Goal: Information Seeking & Learning: Learn about a topic

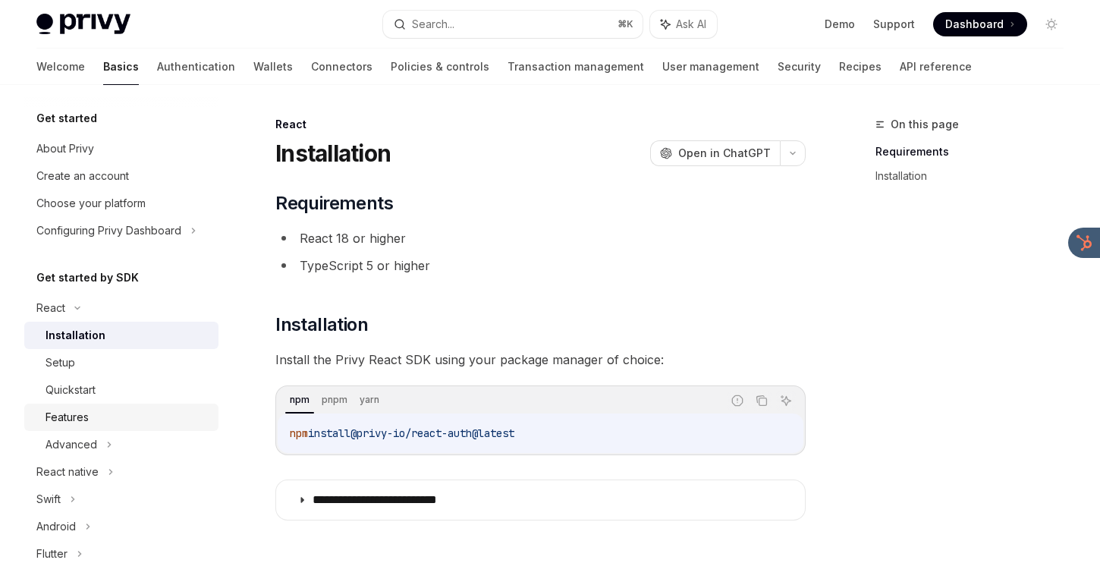
click at [179, 414] on div "Features" at bounding box center [128, 417] width 164 height 18
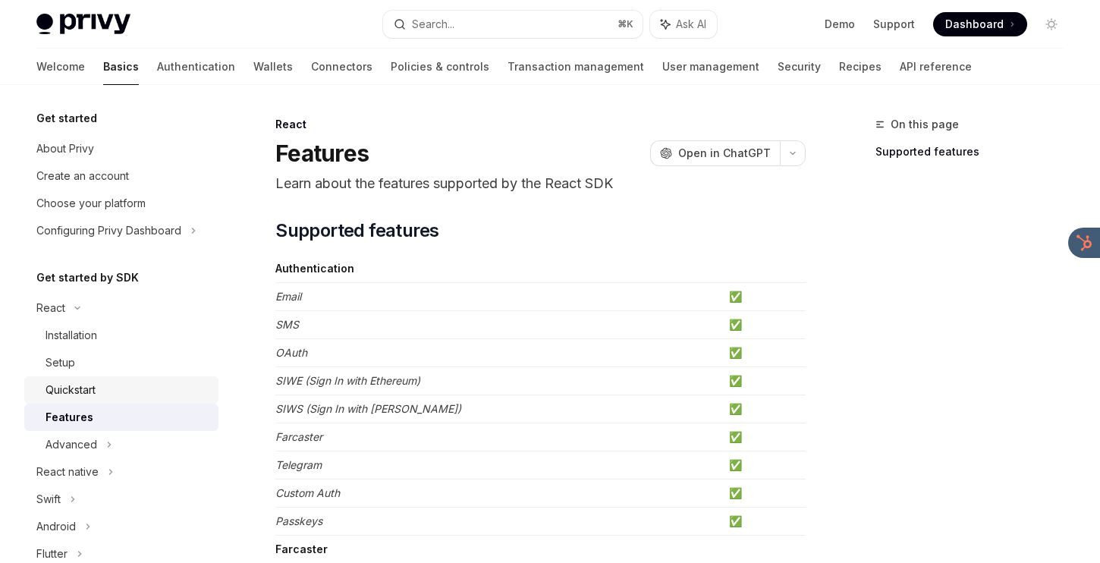
click at [183, 402] on link "Quickstart" at bounding box center [121, 389] width 194 height 27
type textarea "*"
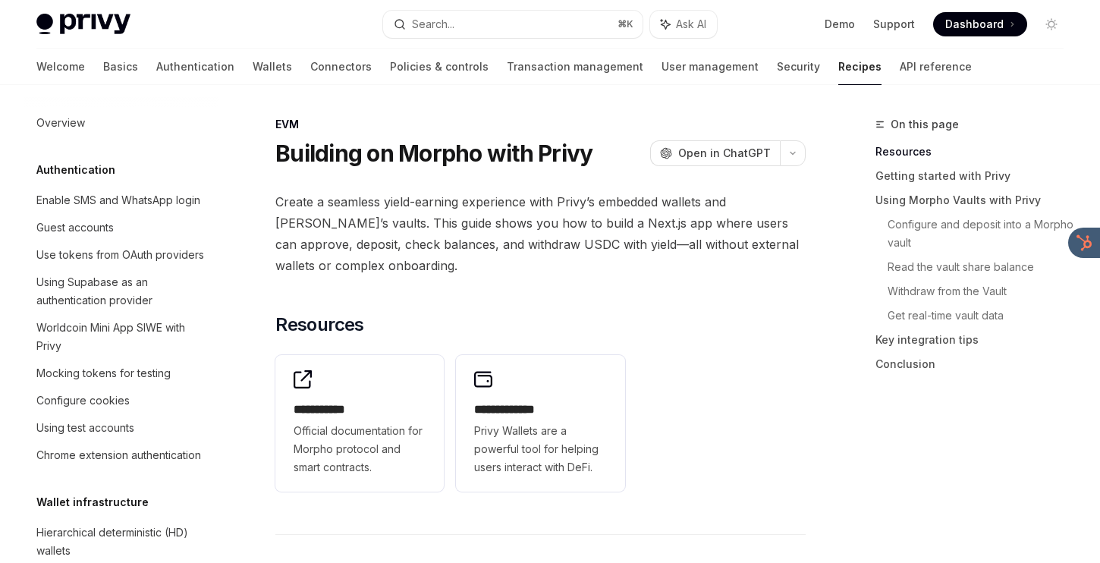
scroll to position [2083, 0]
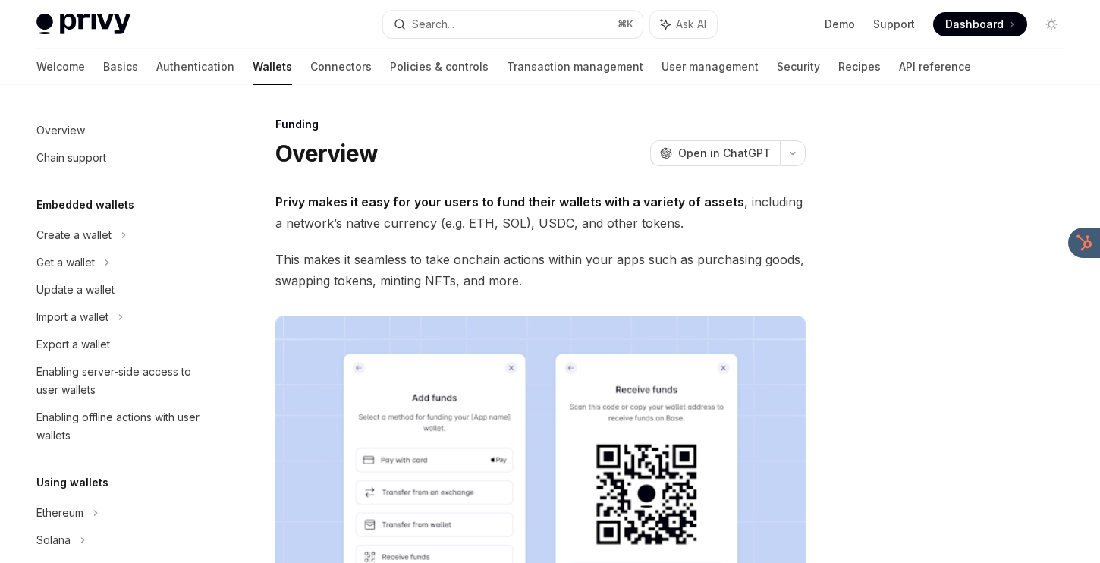
scroll to position [430, 0]
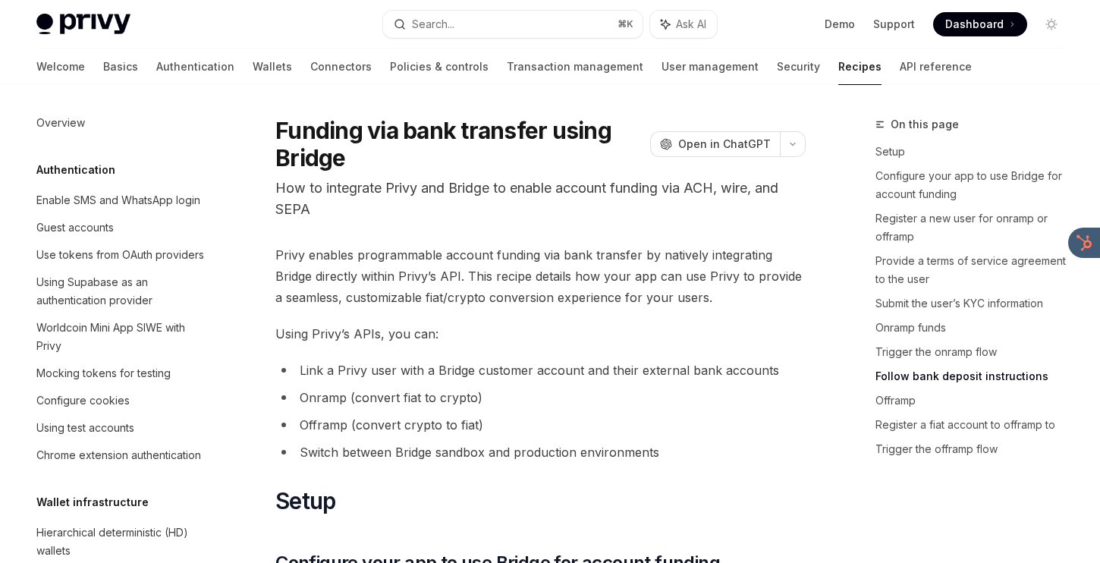
scroll to position [4013, 0]
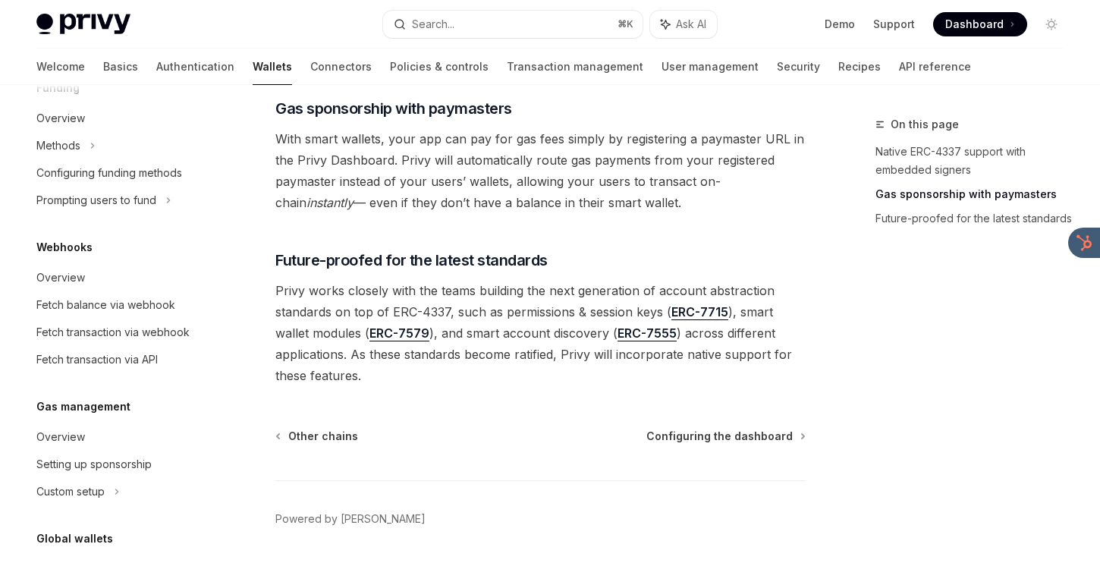
scroll to position [733, 0]
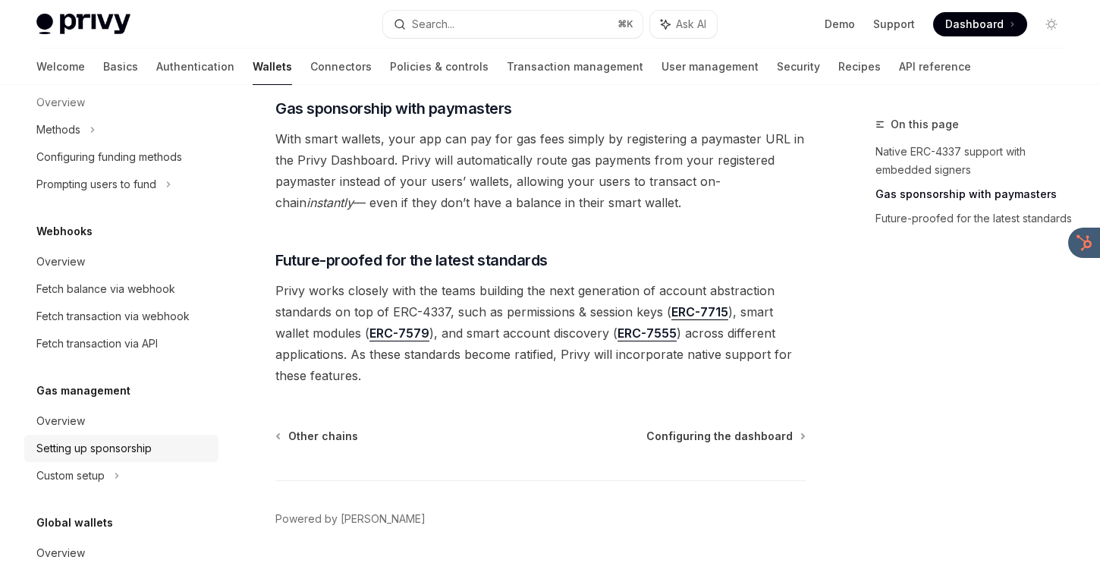
click at [96, 461] on link "Setting up sponsorship" at bounding box center [121, 448] width 194 height 27
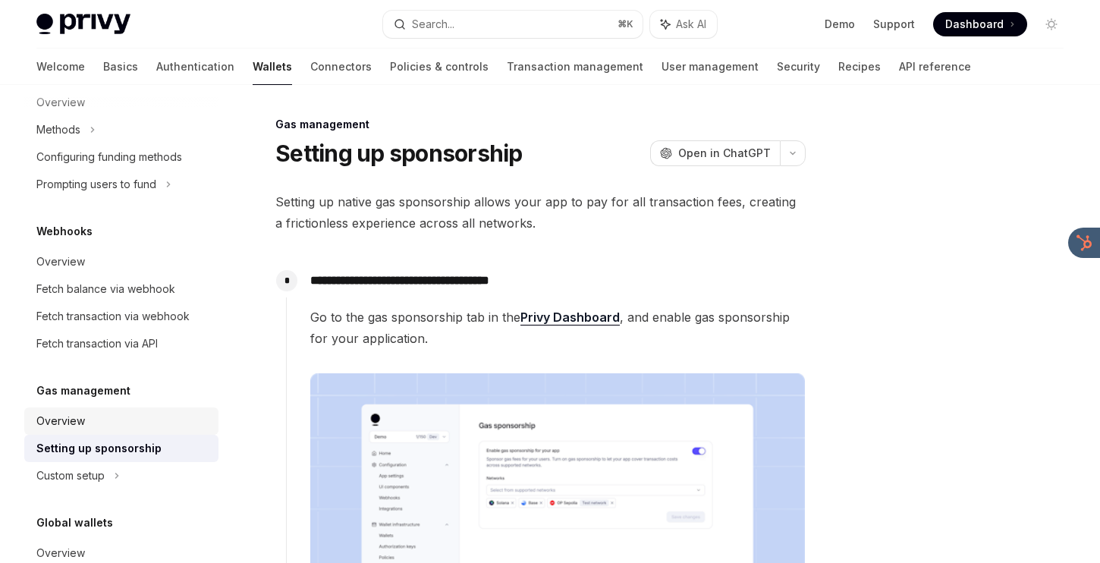
click at [96, 427] on div "Overview" at bounding box center [122, 421] width 173 height 18
type textarea "*"
